Goal: Communication & Community: Answer question/provide support

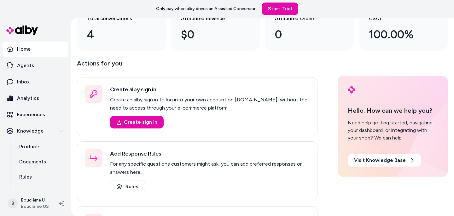
scroll to position [62, 0]
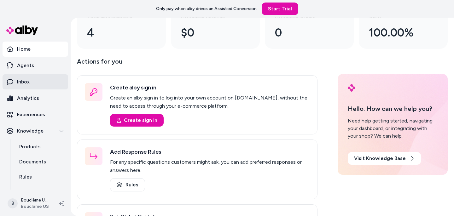
click at [36, 84] on link "Inbox" at bounding box center [36, 81] width 66 height 15
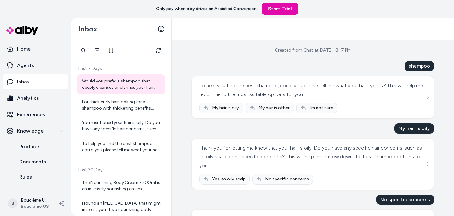
scroll to position [44, 0]
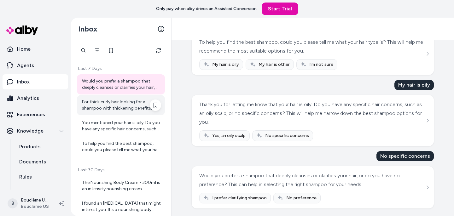
click at [117, 108] on div "For thick curly hair looking for a shampoo with thickening benefits, here are s…" at bounding box center [121, 105] width 79 height 13
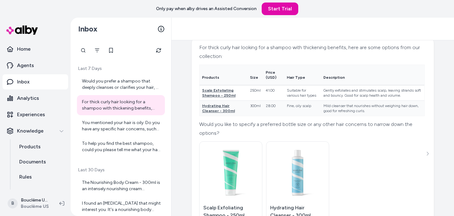
scroll to position [100, 0]
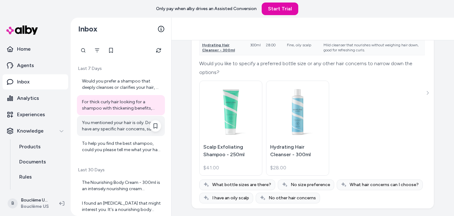
click at [119, 123] on div "You mentioned your hair is oily. Do you have any specific hair concerns, such a…" at bounding box center [121, 126] width 79 height 13
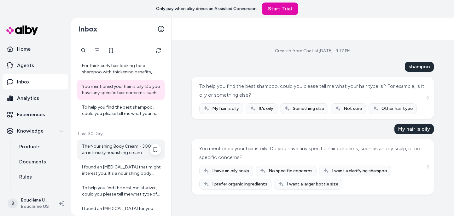
scroll to position [48, 0]
